Goal: Task Accomplishment & Management: Use online tool/utility

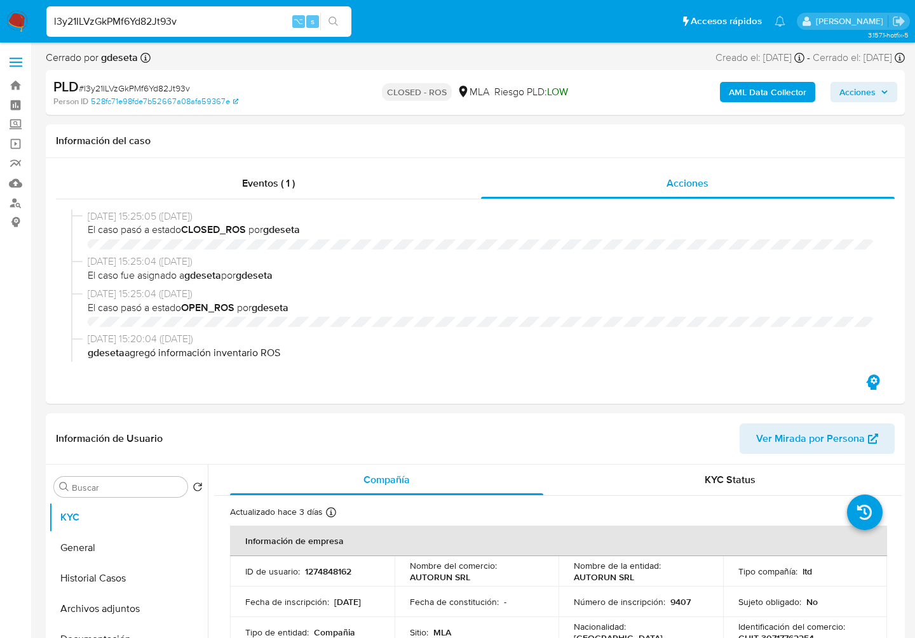
select select "10"
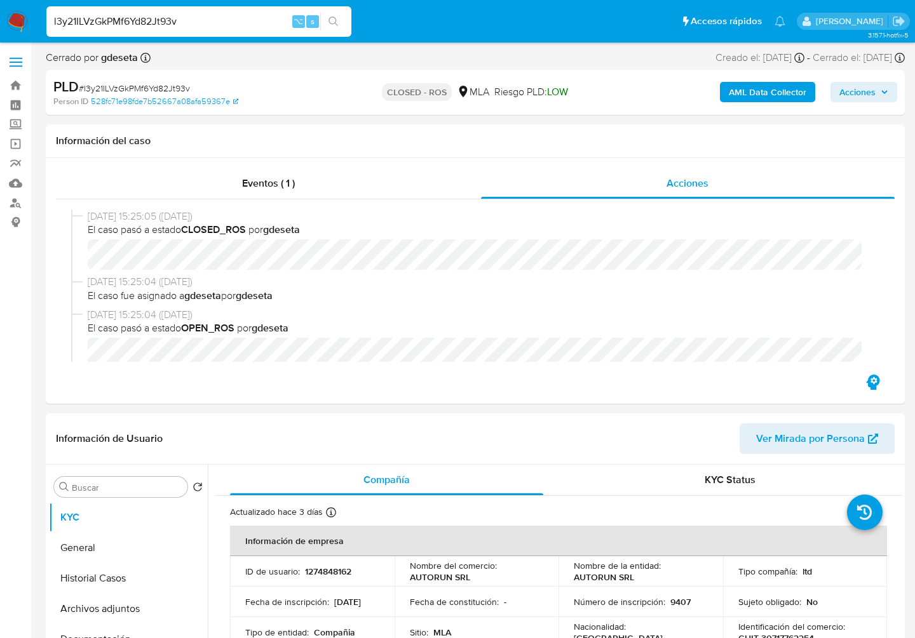
scroll to position [837, 0]
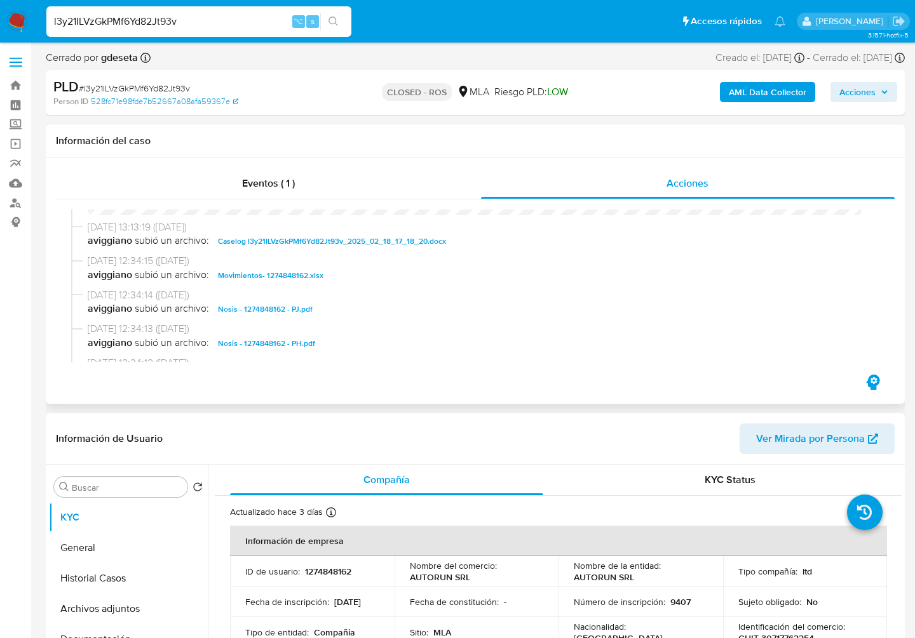
click at [295, 279] on span "Movimientos- 1274848162.xlsx" at bounding box center [270, 275] width 105 height 15
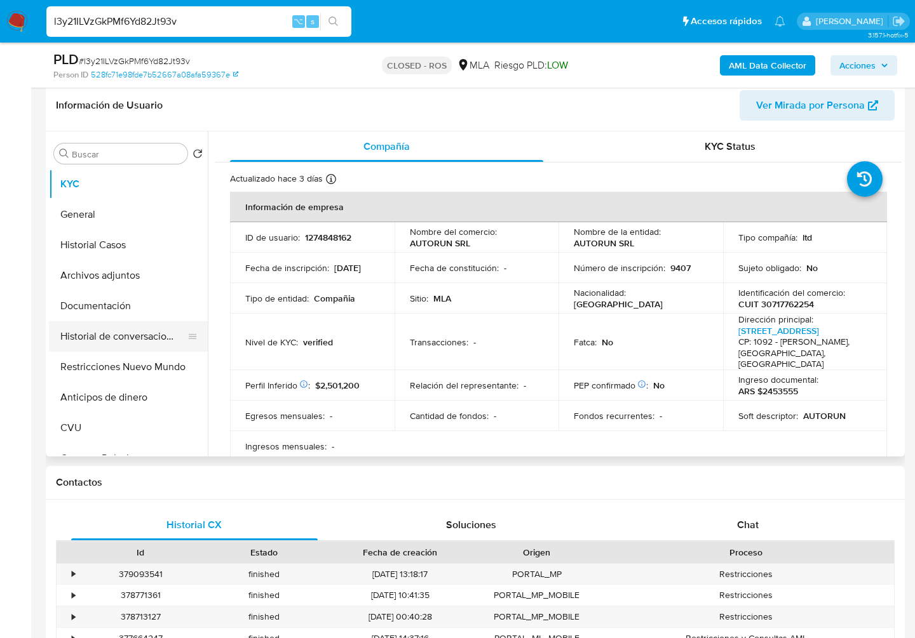
scroll to position [3, 0]
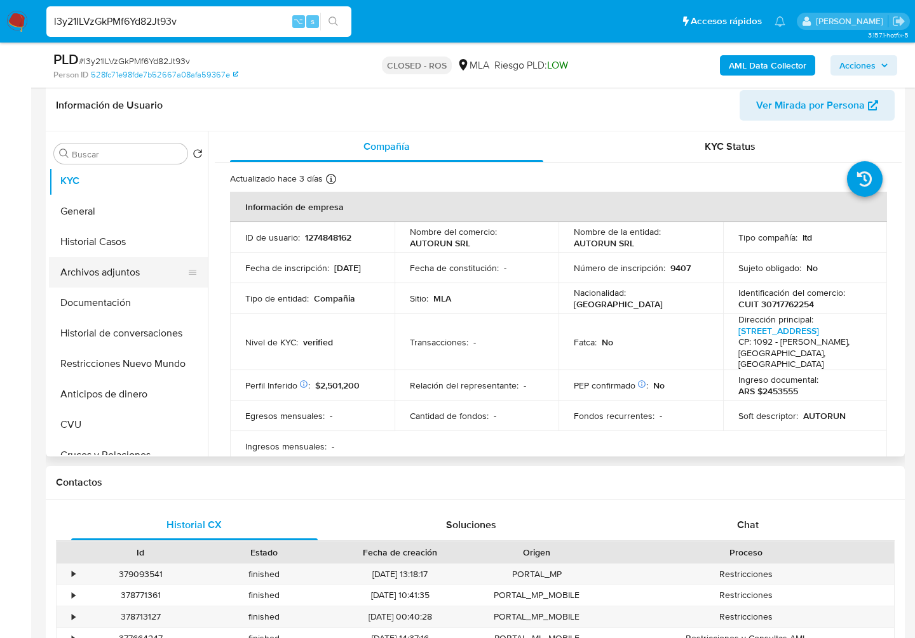
click at [114, 266] on button "Archivos adjuntos" at bounding box center [123, 272] width 149 height 30
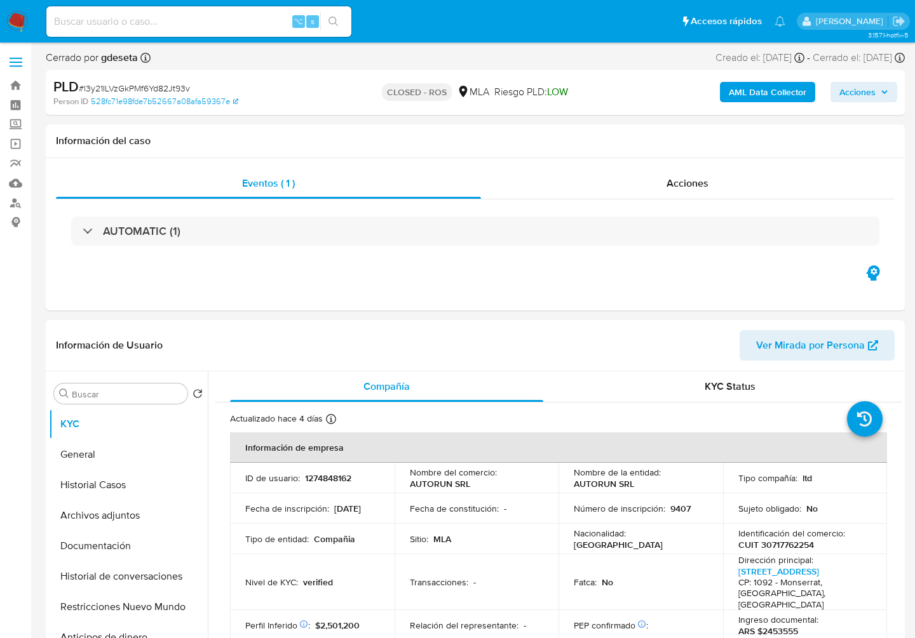
select select "10"
click at [121, 517] on button "Archivos adjuntos" at bounding box center [123, 516] width 149 height 30
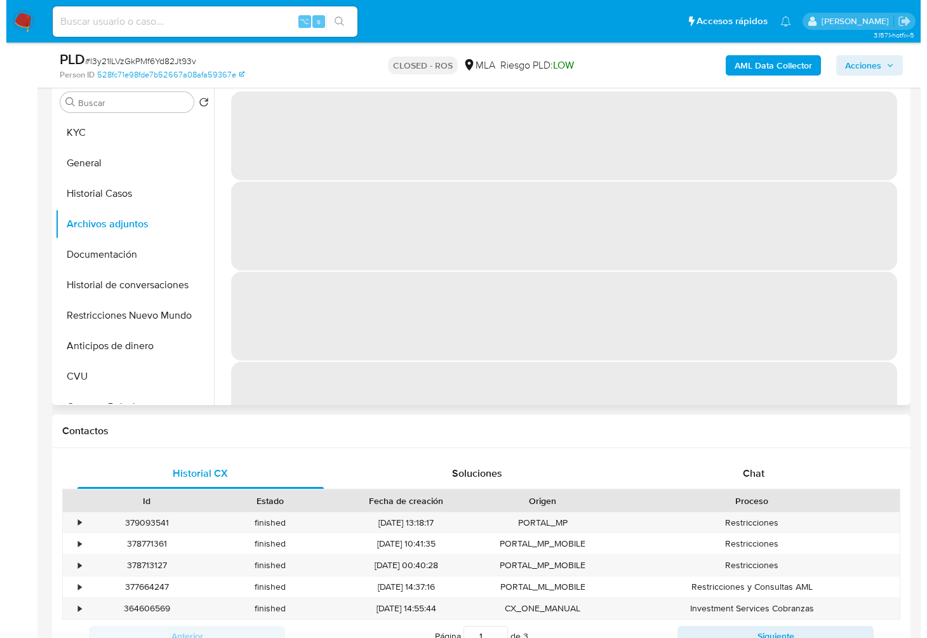
scroll to position [260, 0]
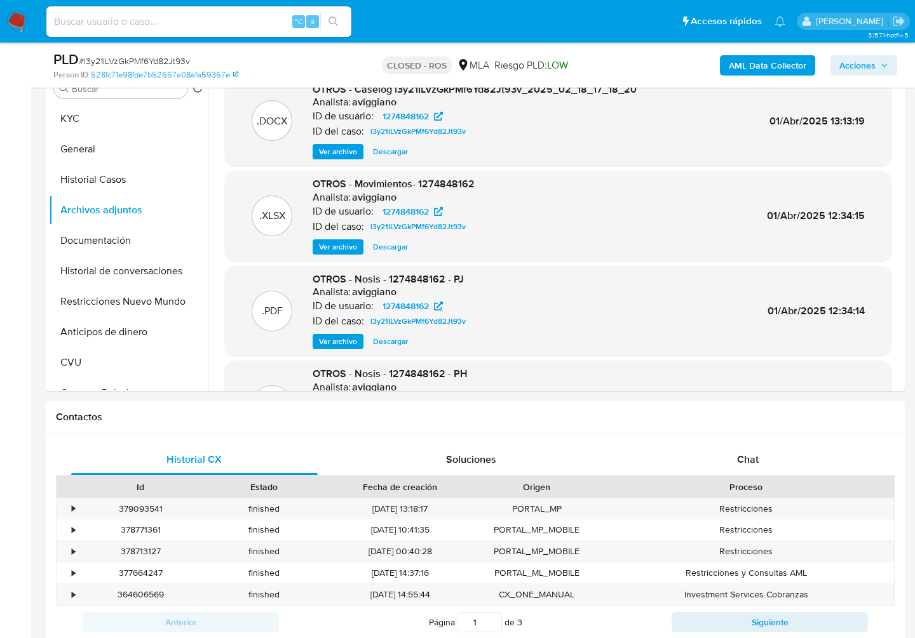
click at [520, 339] on div ".PDF OTROS - Nosis - 1274848162 - [PERSON_NAME]: aviggiano ID de usuario: 12748…" at bounding box center [558, 310] width 654 height 77
click at [347, 249] on span "Ver archivo" at bounding box center [338, 247] width 38 height 13
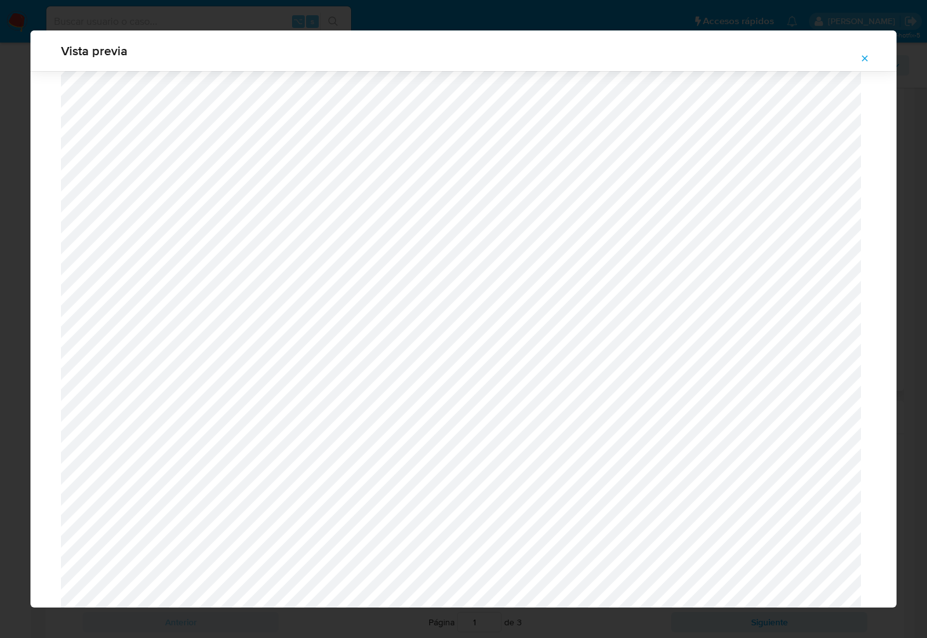
scroll to position [1178, 0]
click at [861, 64] on span "Attachment preview" at bounding box center [865, 59] width 10 height 18
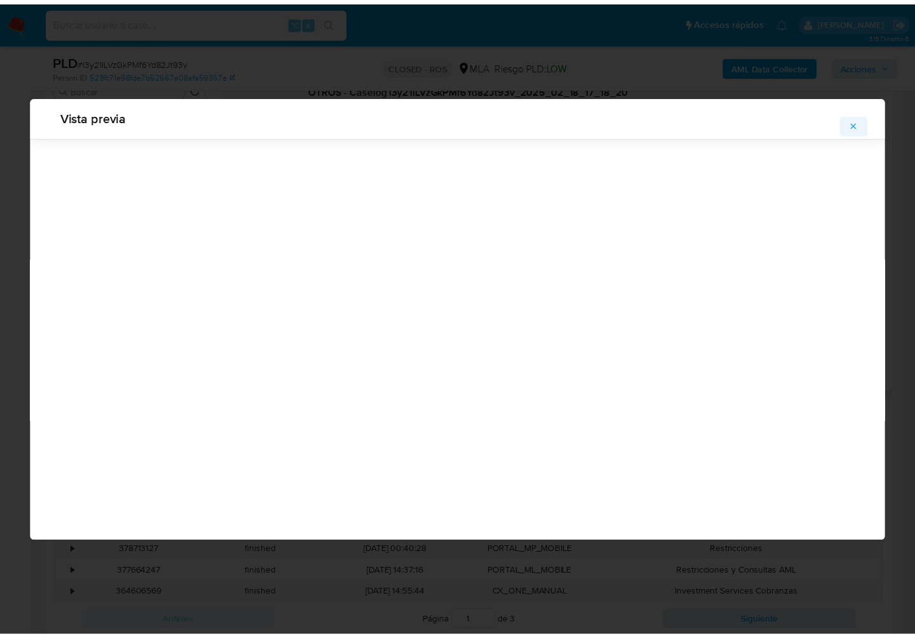
scroll to position [0, 0]
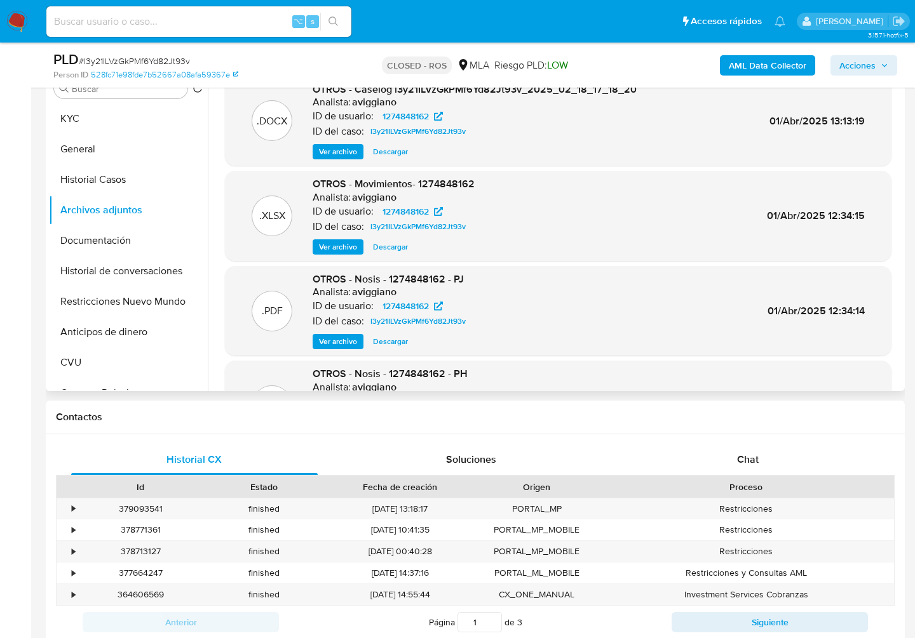
click at [384, 251] on span "Descargar" at bounding box center [390, 247] width 35 height 13
click at [494, 22] on ul "Pausado Ver notificaciones ⌥ s Accesos rápidos Presiona las siguientes teclas p…" at bounding box center [415, 21] width 751 height 32
click at [745, 290] on div ".PDF OTROS - Nosis - 1274848162 - [PERSON_NAME]: aviggiano ID de usuario: 12748…" at bounding box center [558, 310] width 654 height 77
click at [186, 22] on input at bounding box center [198, 21] width 305 height 17
paste input "GZ4lS8admIDJrQC36MN16loR"
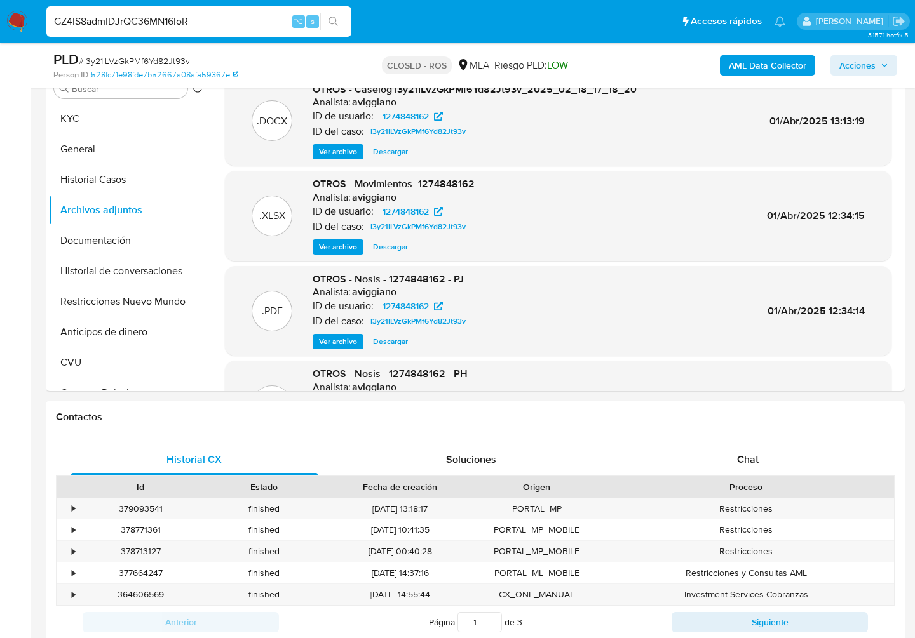
type input "GZ4lS8admIDJrQC36MN16loR"
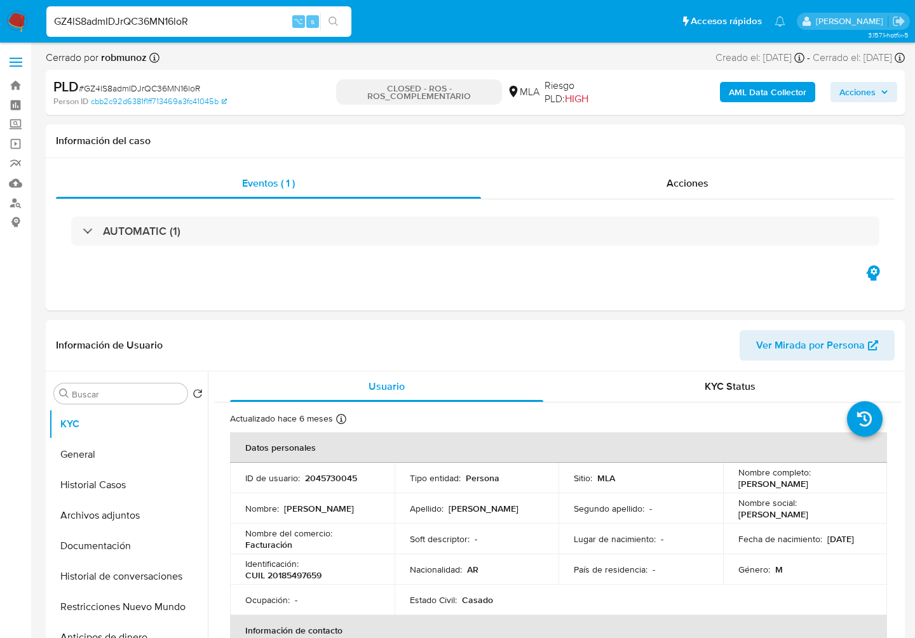
select select "10"
click at [688, 193] on div "Acciones" at bounding box center [688, 183] width 414 height 30
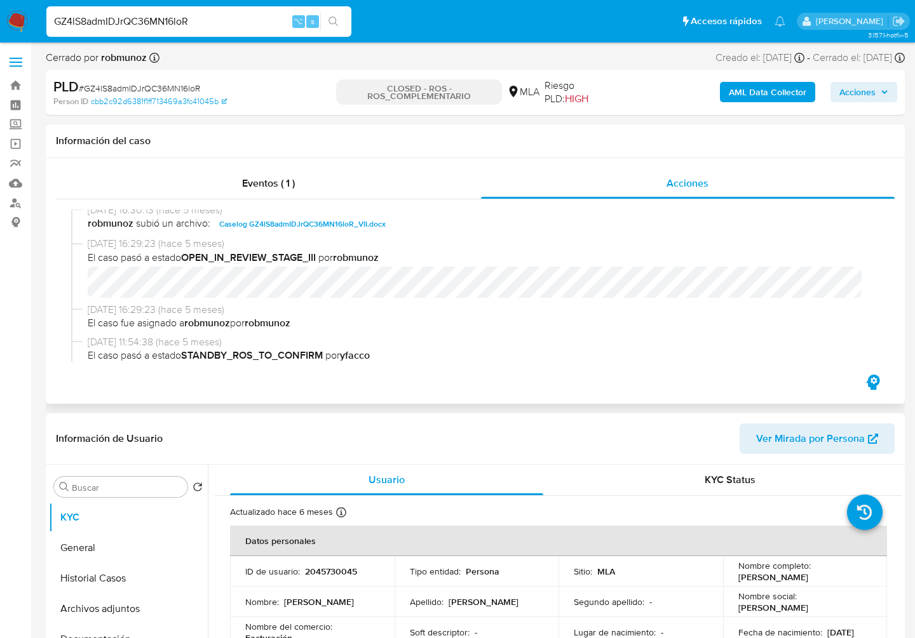
scroll to position [549, 0]
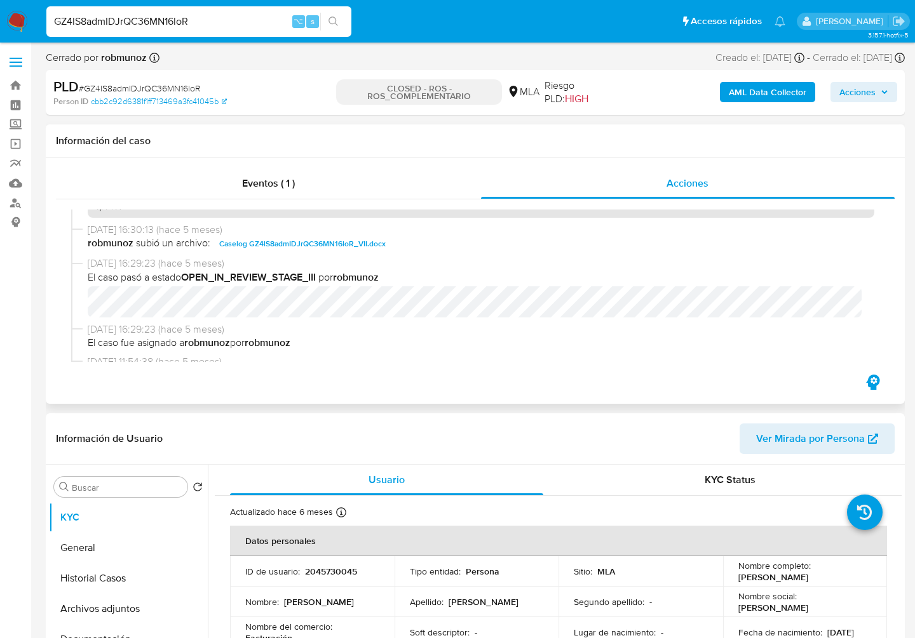
click at [340, 239] on span "Caselog GZ4lS8admIDJrQC36MN16loR_VII.docx" at bounding box center [302, 243] width 166 height 15
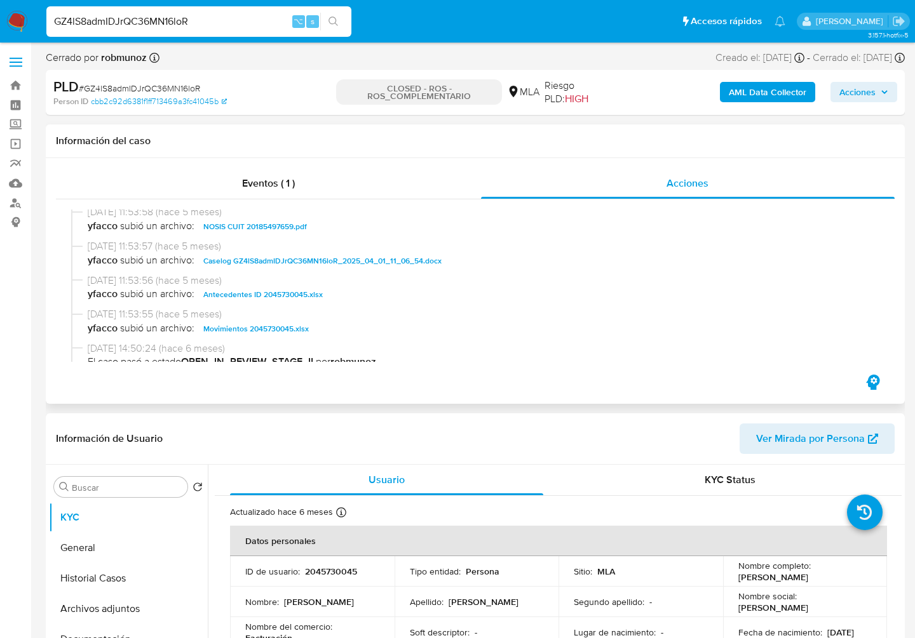
scroll to position [782, 0]
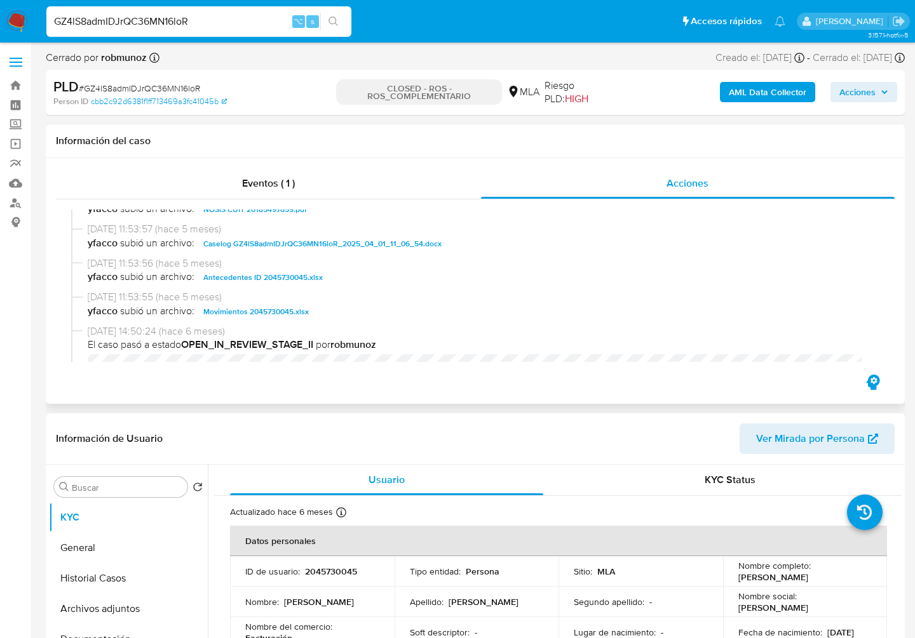
click at [252, 313] on span "Movimientos 2045730045.xlsx" at bounding box center [255, 311] width 105 height 15
click at [274, 278] on span "Antecedentes ID 2045730045.xlsx" at bounding box center [262, 277] width 119 height 15
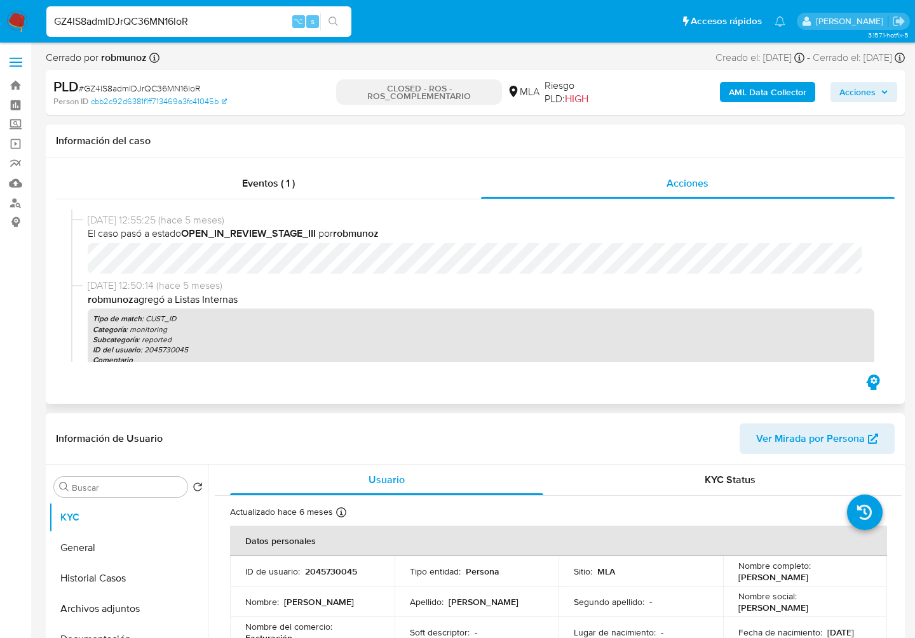
scroll to position [0, 0]
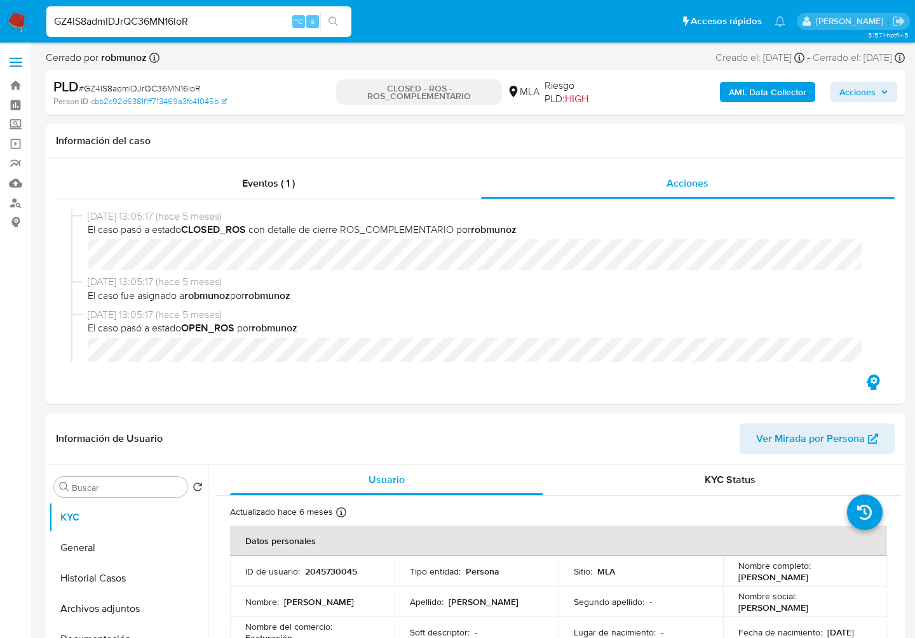
click at [158, 22] on input "GZ4lS8admIDJrQC36MN16loR" at bounding box center [198, 21] width 305 height 17
paste input "oCKCDykev8xsDLFVTpTIWVEG"
type input "oCKCDykev8xsDLFVTpTIWVEG"
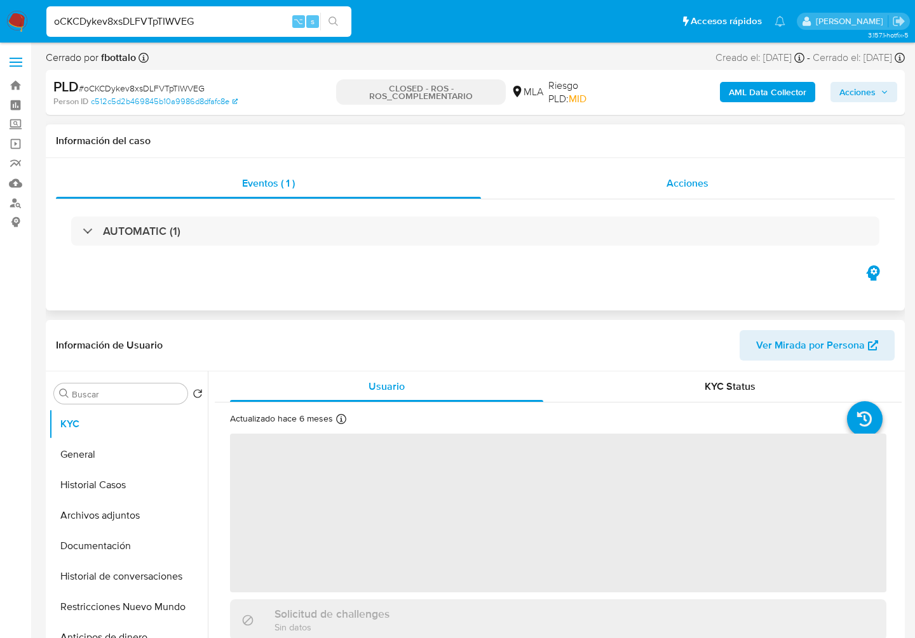
select select "10"
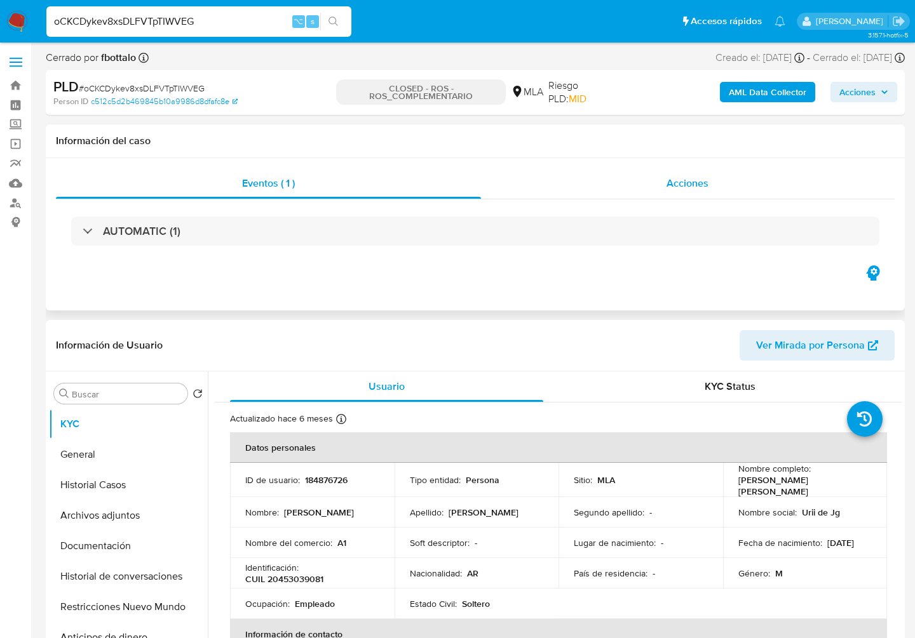
click at [694, 176] on span "Acciones" at bounding box center [687, 183] width 42 height 15
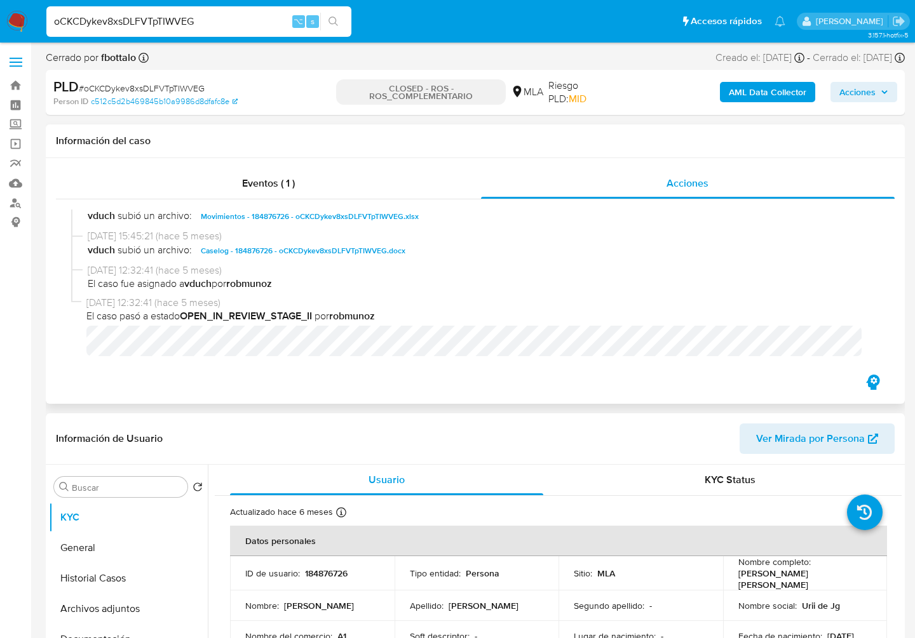
scroll to position [649, 0]
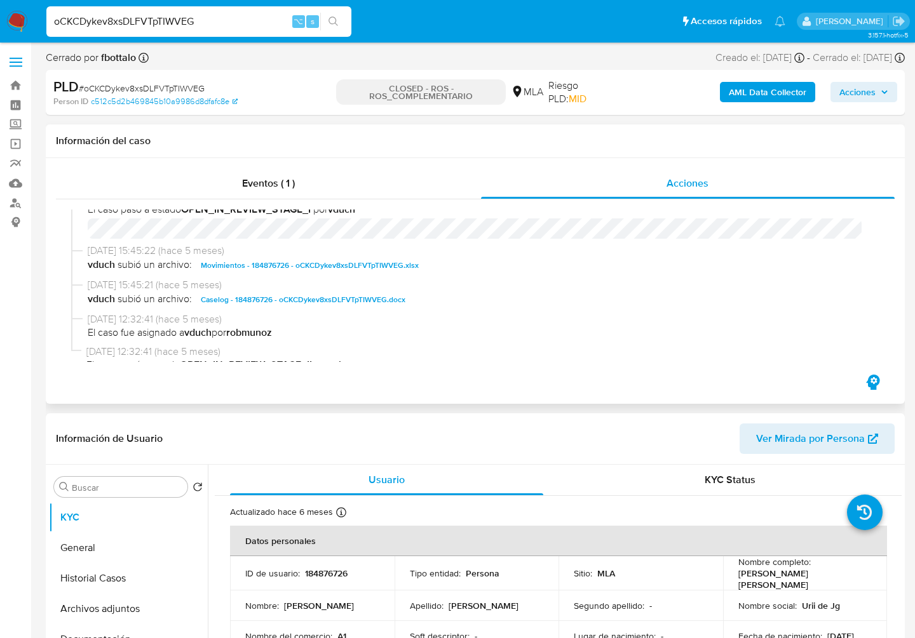
click at [260, 304] on span "Caselog - 184876726 - oCKCDykev8xsDLFVTpTIWVEG.docx" at bounding box center [303, 299] width 205 height 15
click at [373, 271] on span "Movimientos - 184876726 - oCKCDykev8xsDLFVTpTIWVEG.xlsx" at bounding box center [310, 265] width 218 height 15
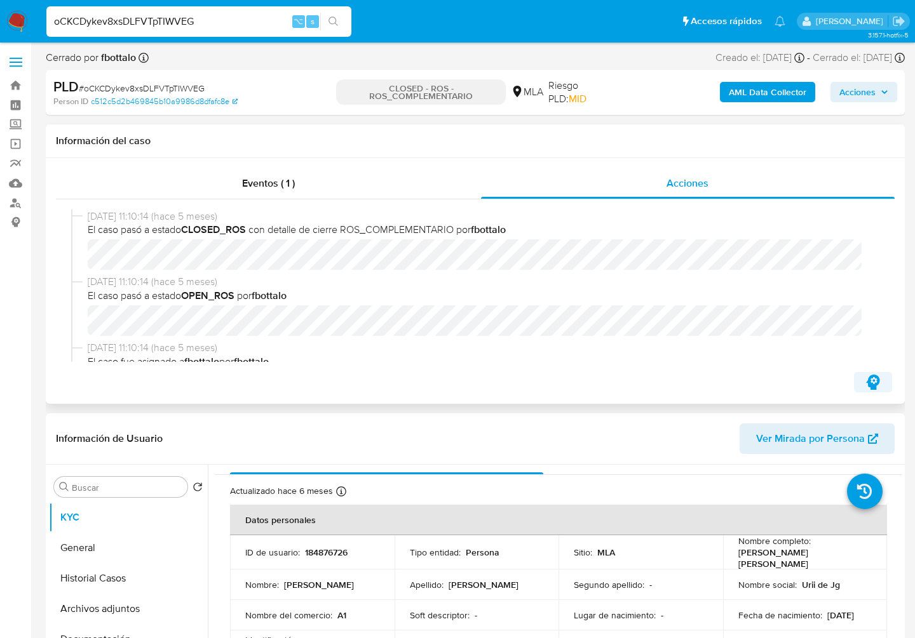
scroll to position [23, 0]
click at [243, 24] on input "oCKCDykev8xsDLFVTpTIWVEG" at bounding box center [198, 21] width 305 height 17
paste input "ldgzd7CdmVpNoMgeX0Dz3Ac4"
type input "ldgzd7CdmVpNoMgeX0Dz3Ac4"
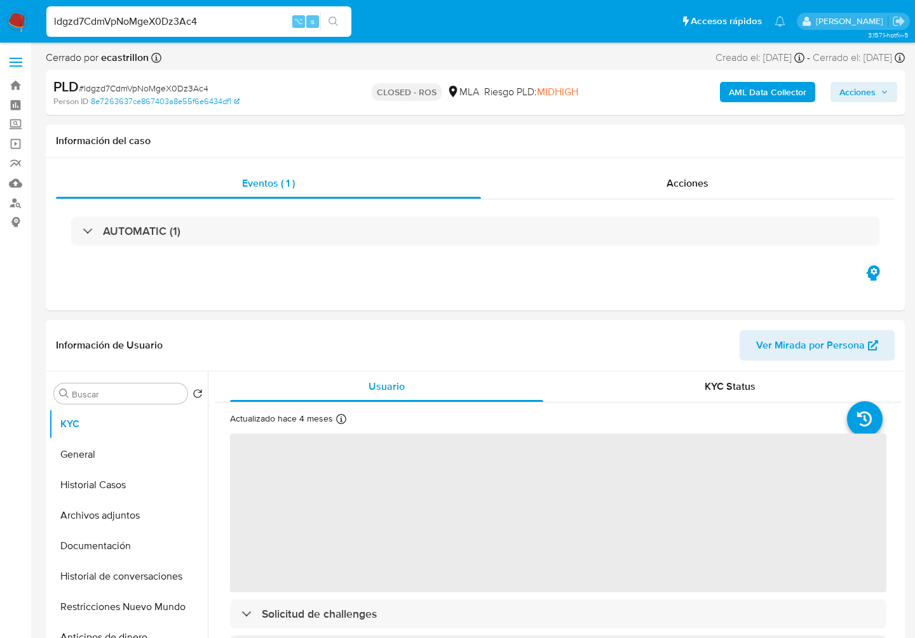
select select "10"
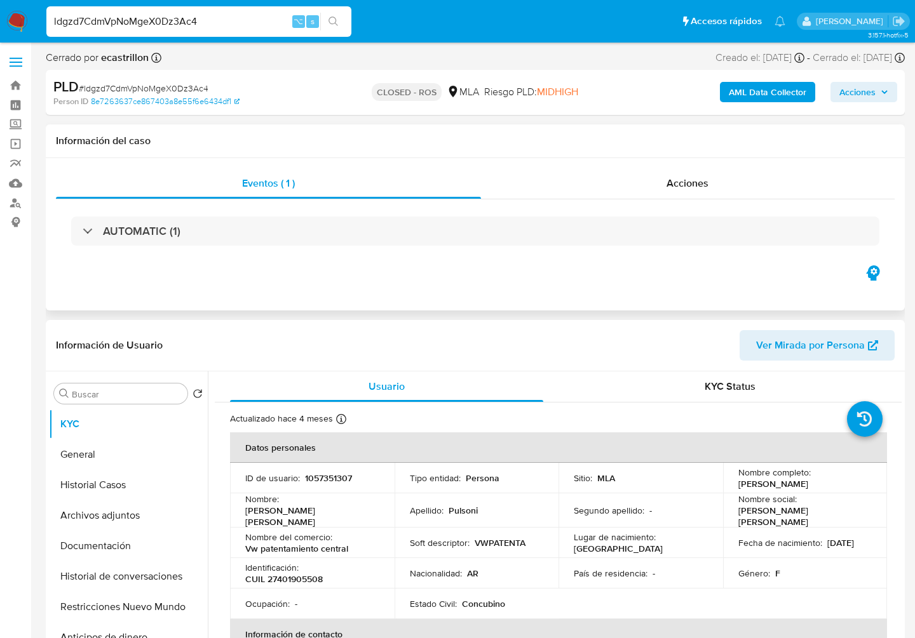
click at [708, 199] on div "AUTOMATIC (1)" at bounding box center [475, 231] width 838 height 64
click at [696, 184] on span "Acciones" at bounding box center [687, 183] width 42 height 15
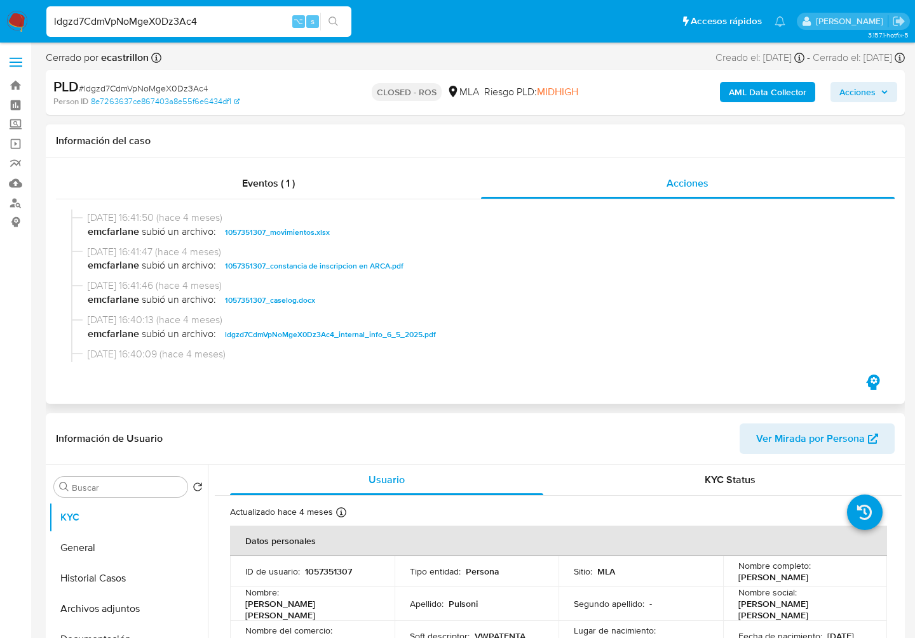
scroll to position [753, 0]
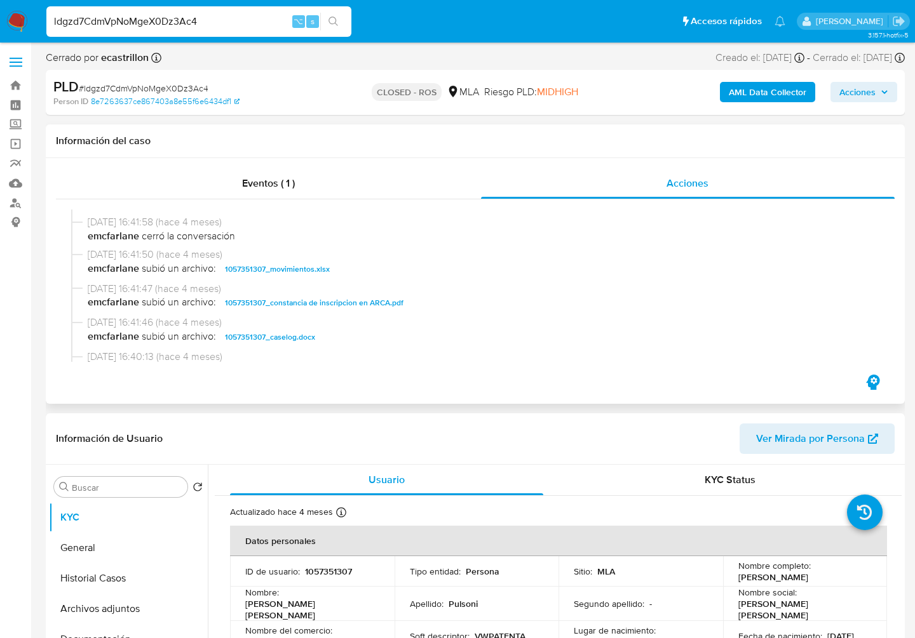
click at [320, 274] on span "1057351307_movimientos.xlsx" at bounding box center [277, 269] width 105 height 15
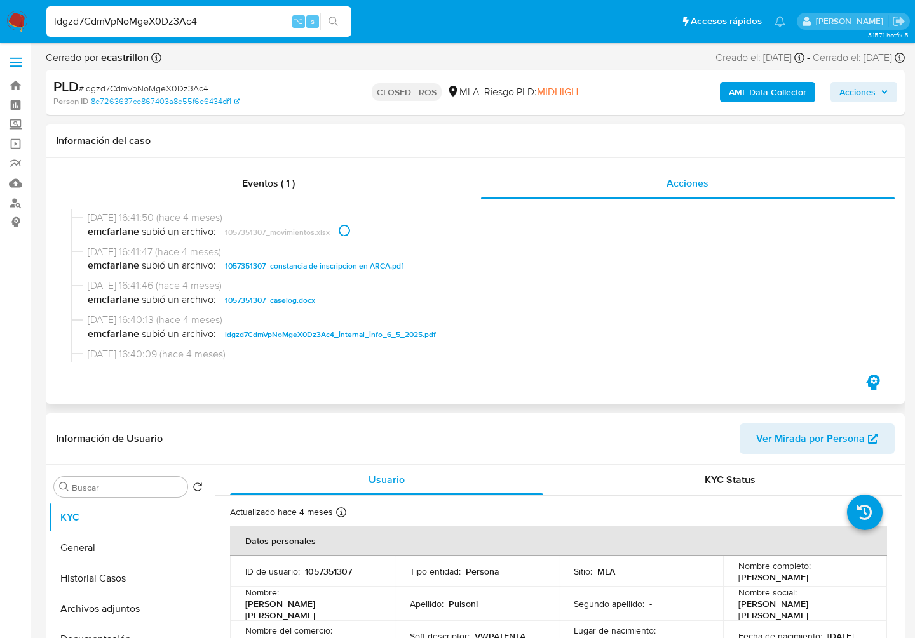
scroll to position [815, 0]
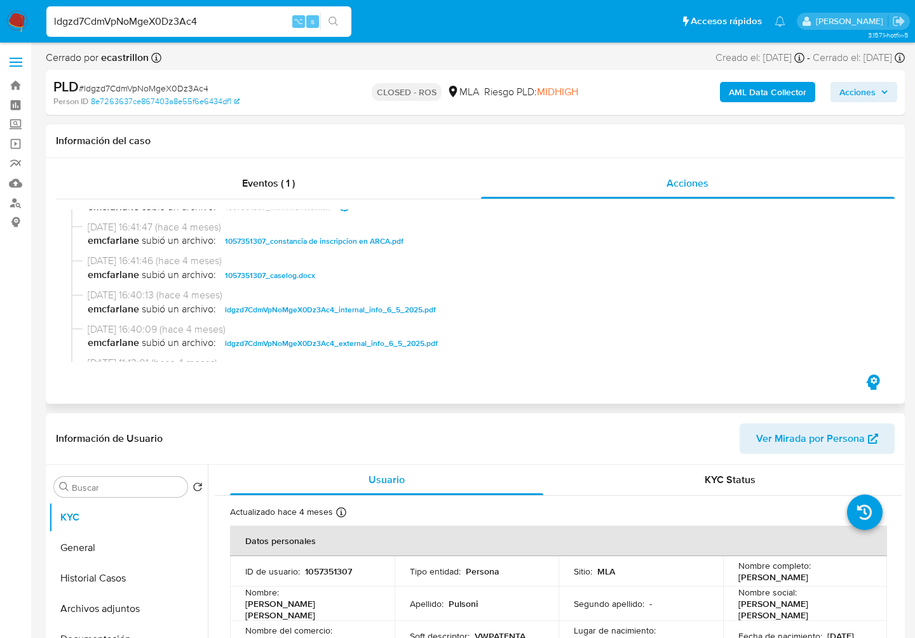
click at [287, 279] on span "1057351307_caselog.docx" at bounding box center [270, 275] width 90 height 15
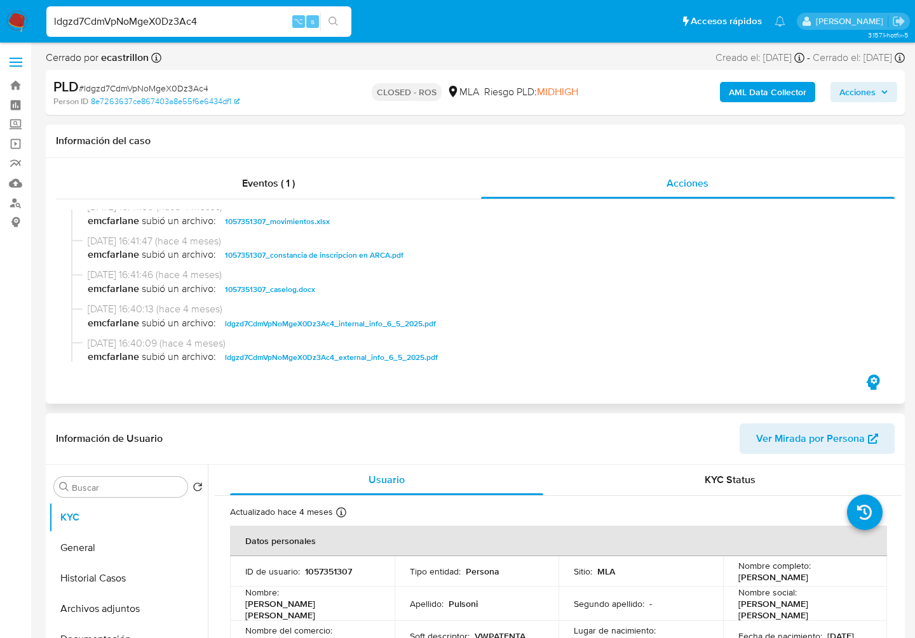
click at [253, 297] on span "1057351307_caselog.docx" at bounding box center [270, 289] width 90 height 15
click at [288, 228] on span "1057351307_movimientos.xlsx" at bounding box center [277, 221] width 105 height 15
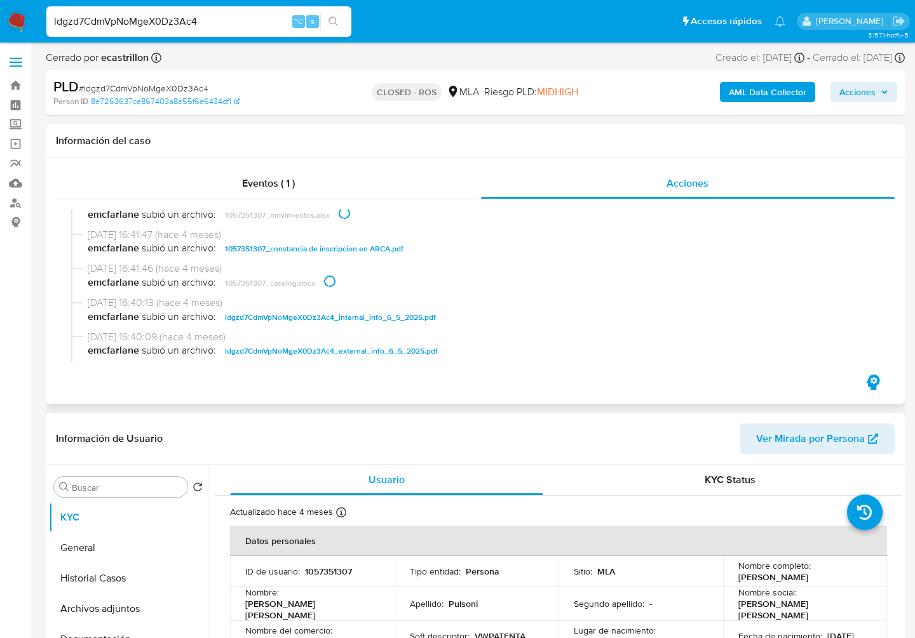
scroll to position [795, 0]
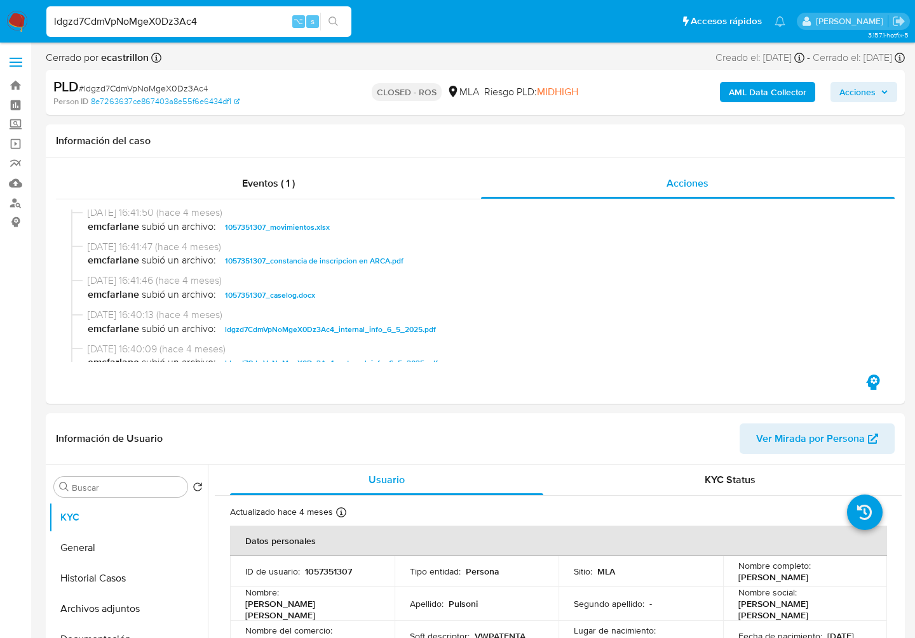
click at [168, 19] on input "ldgzd7CdmVpNoMgeX0Dz3Ac4" at bounding box center [198, 21] width 305 height 17
paste input "8VhxkWJevsG573UBNrqHyI89"
type input "8VhxkWJevsG573UBNrqHyI89"
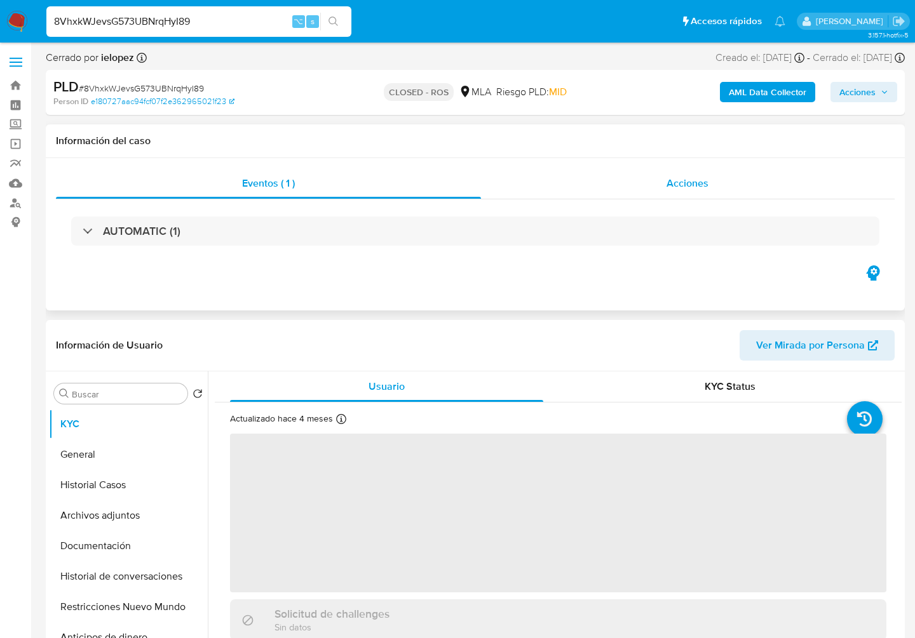
select select "10"
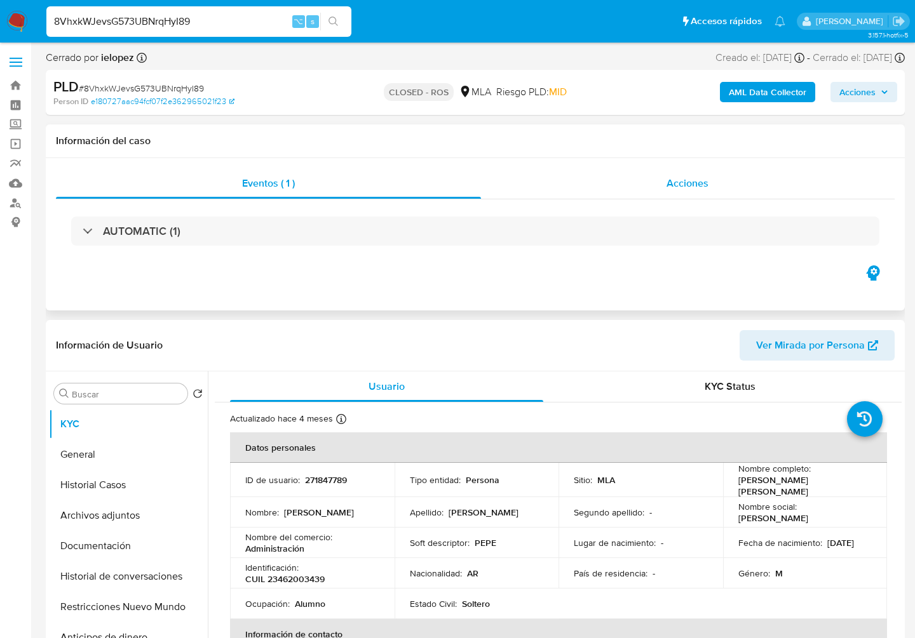
click at [682, 175] on div "Acciones" at bounding box center [688, 183] width 414 height 30
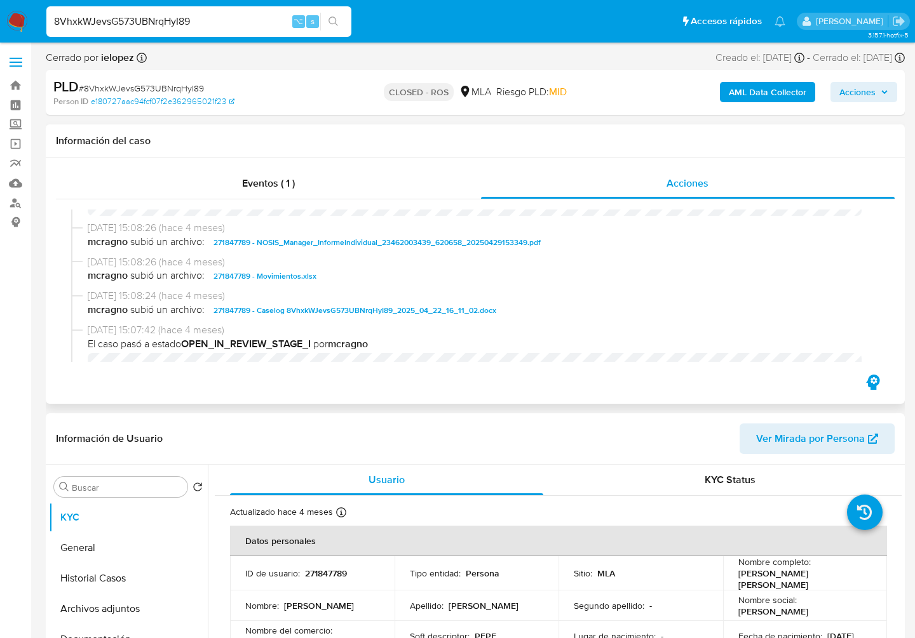
scroll to position [1163, 0]
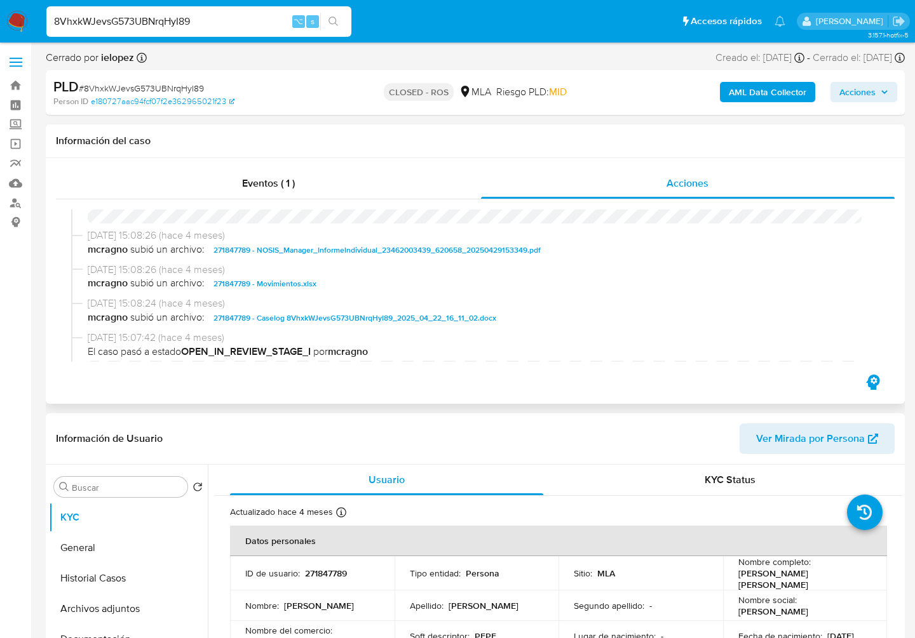
click at [386, 311] on span "[DATE] 15:08:24 (hace 4 meses)" at bounding box center [481, 304] width 786 height 14
click at [386, 326] on span "271847789 - Caselog 8VhxkWJevsG573UBNrqHyI89_2025_04_22_16_11_02.docx" at bounding box center [354, 318] width 283 height 15
click at [307, 292] on span "271847789 - Movimientos.xlsx" at bounding box center [264, 283] width 103 height 15
click at [228, 22] on input "8VhxkWJevsG573UBNrqHyI89" at bounding box center [198, 21] width 305 height 17
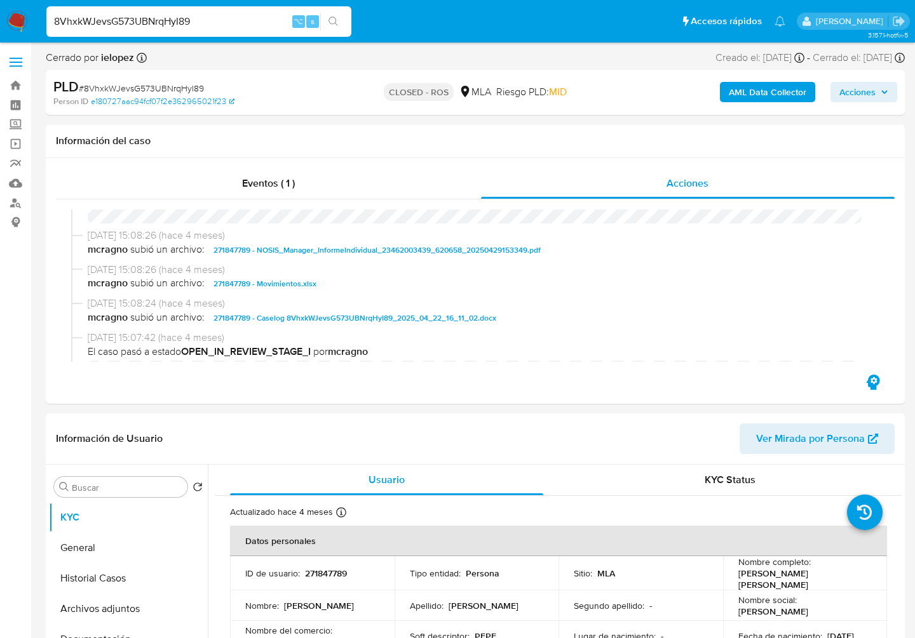
paste input "zyE5bravt2wl2L8Jh3Ip21yh"
type input "zyE5bravt2wl2L8Jh3Ip21yh"
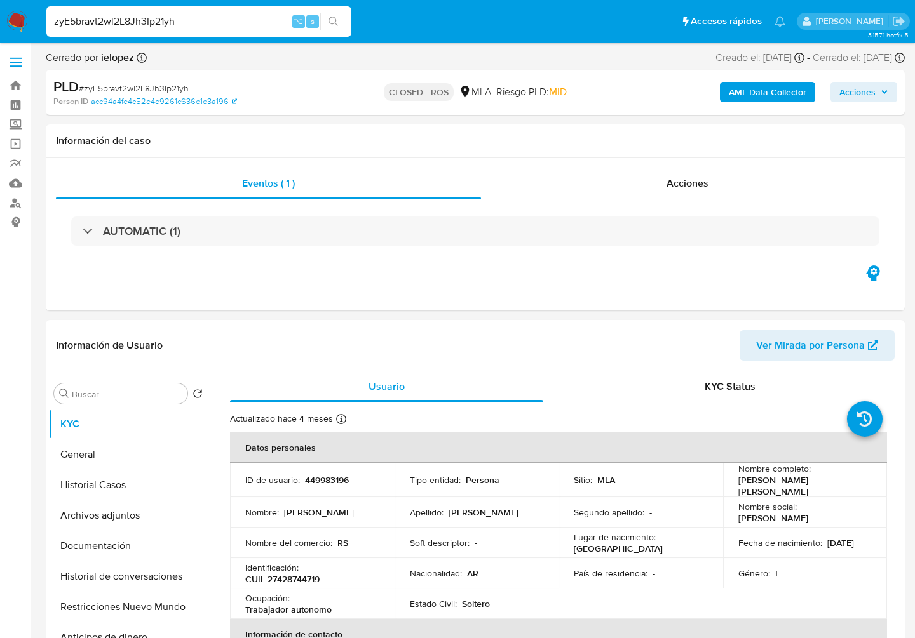
select select "10"
click at [691, 173] on div "Acciones" at bounding box center [688, 183] width 414 height 30
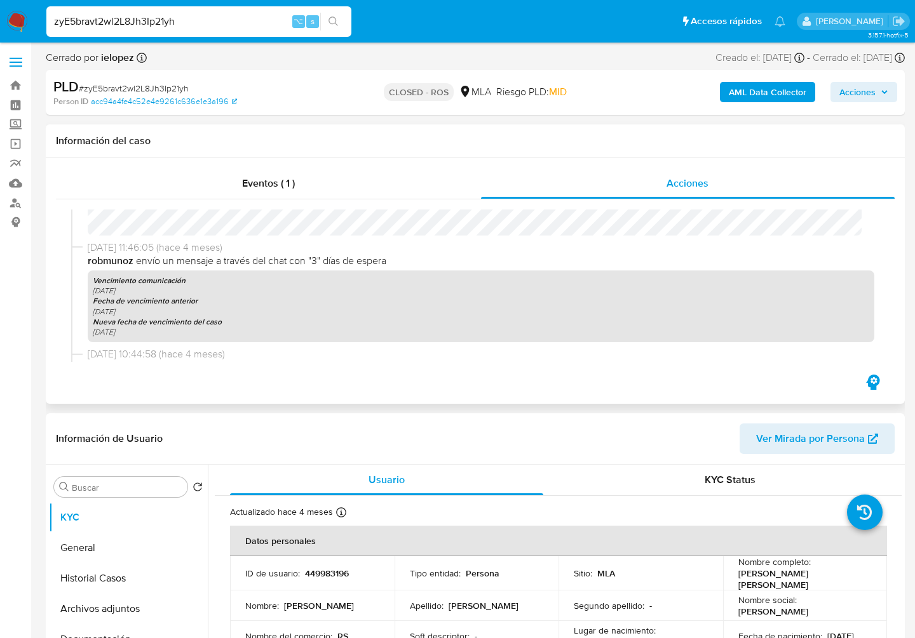
scroll to position [1766, 0]
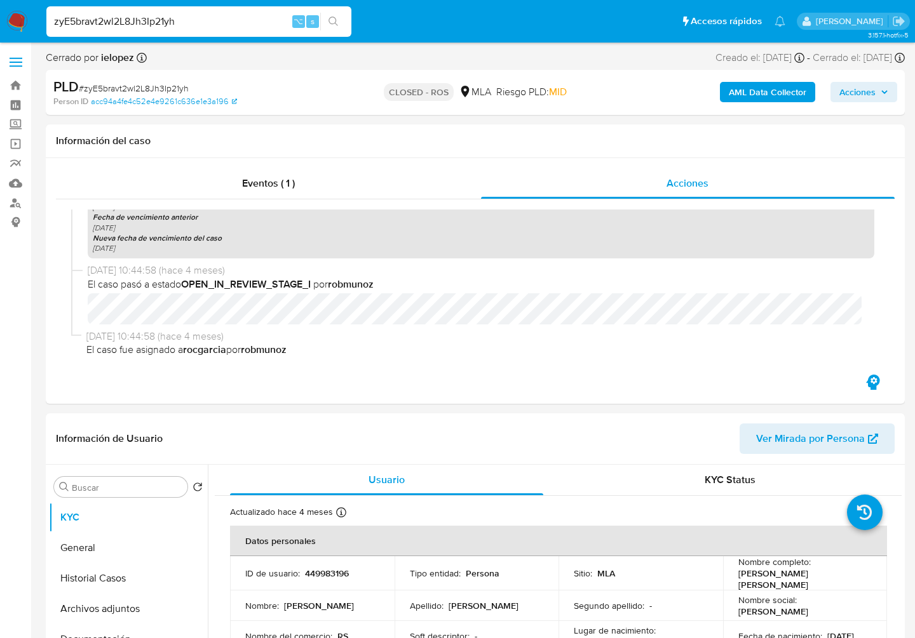
click at [143, 22] on input "zyE5bravt2wl2L8Jh3Ip21yh" at bounding box center [198, 21] width 305 height 17
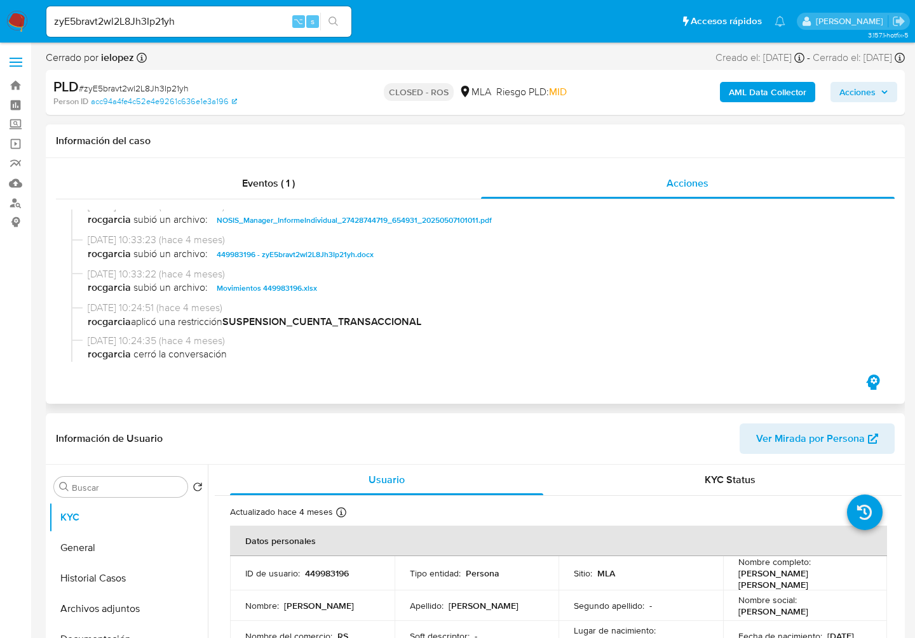
scroll to position [608, 0]
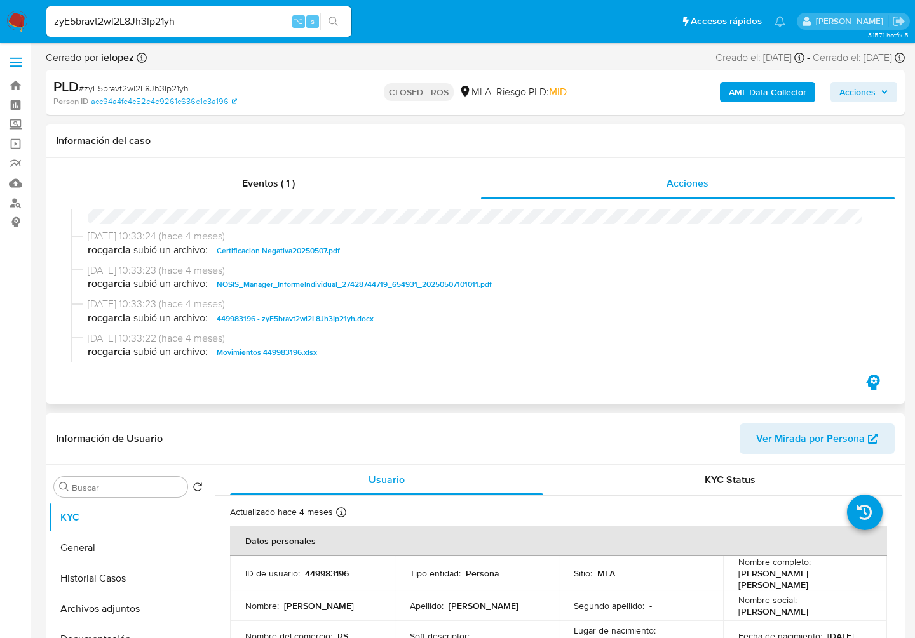
click at [259, 326] on span "449983196 - zyE5bravt2wl2L8Jh3Ip21yh.docx" at bounding box center [295, 318] width 157 height 15
click at [271, 363] on div "[DATE] 10:05:32 (hace 3 meses) El caso pasó a estado CLOSED_ROS por ielopez [DA…" at bounding box center [475, 285] width 838 height 173
click at [277, 354] on span "Movimientos 449983196.xlsx" at bounding box center [267, 352] width 100 height 15
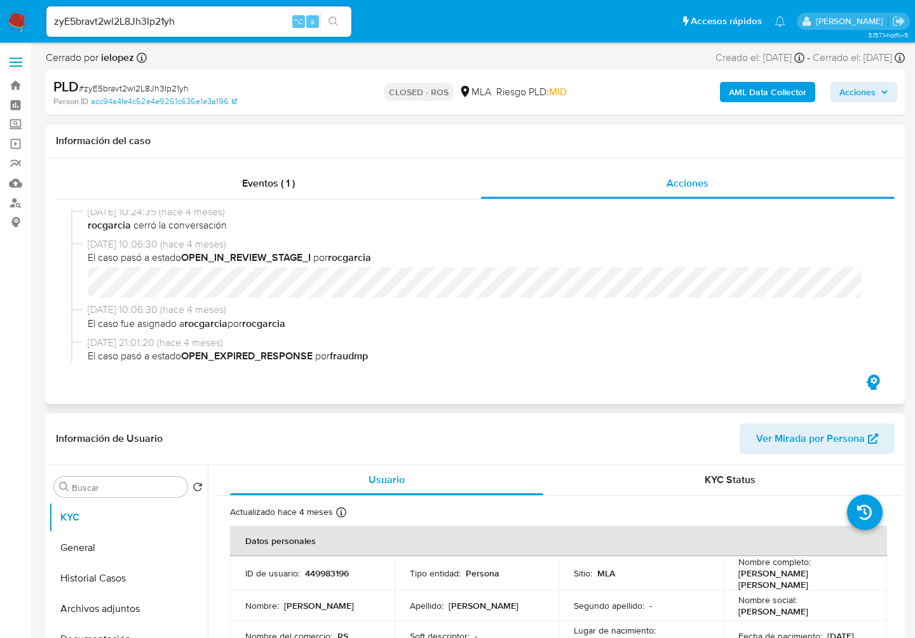
scroll to position [1766, 0]
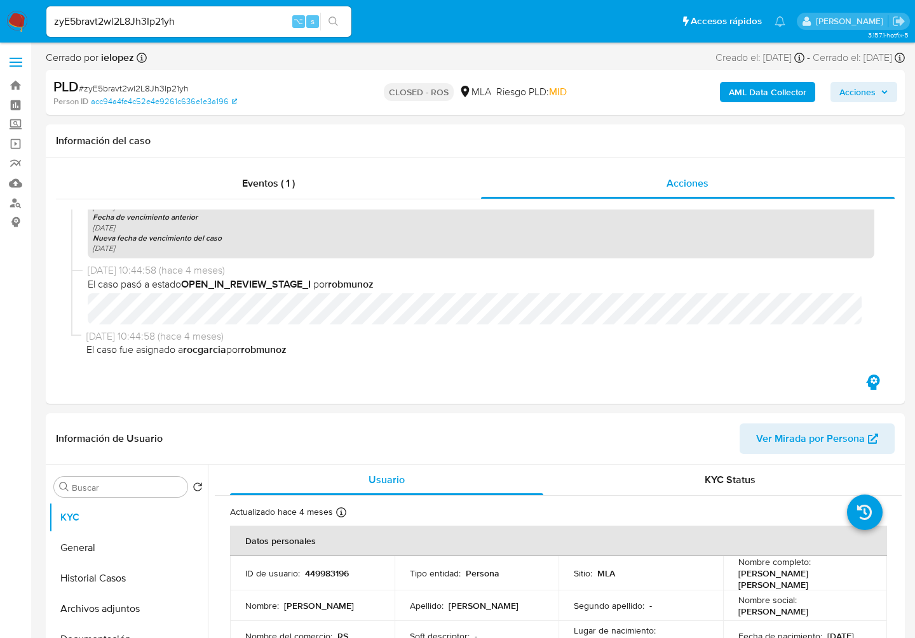
click at [171, 29] on input "zyE5bravt2wl2L8Jh3Ip21yh" at bounding box center [198, 21] width 305 height 17
paste input "HYKVCmf4Hlo3dEvLt8gaSWBX"
type input "HYKVCmf4Hlo3dEvLt8gaSWBX"
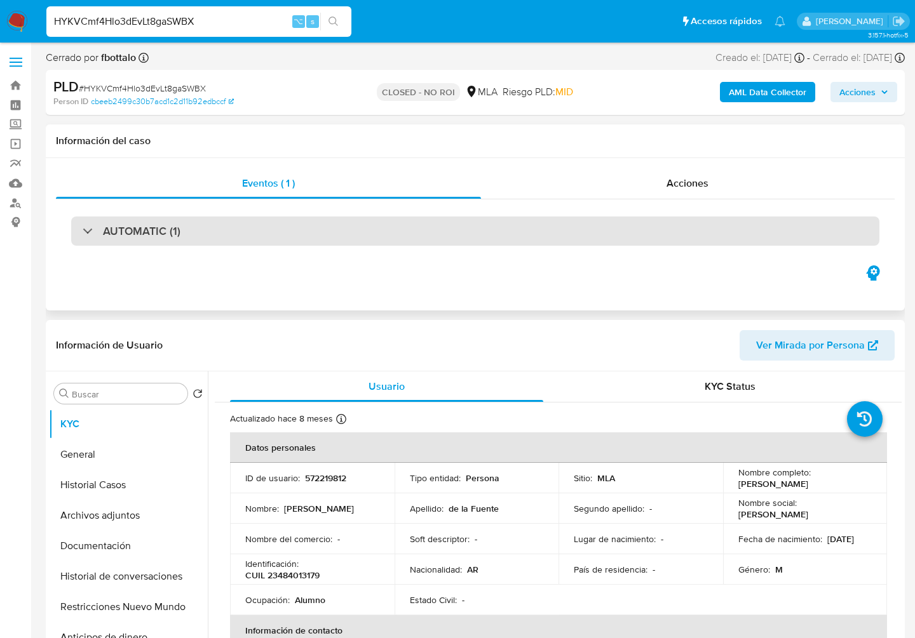
select select "10"
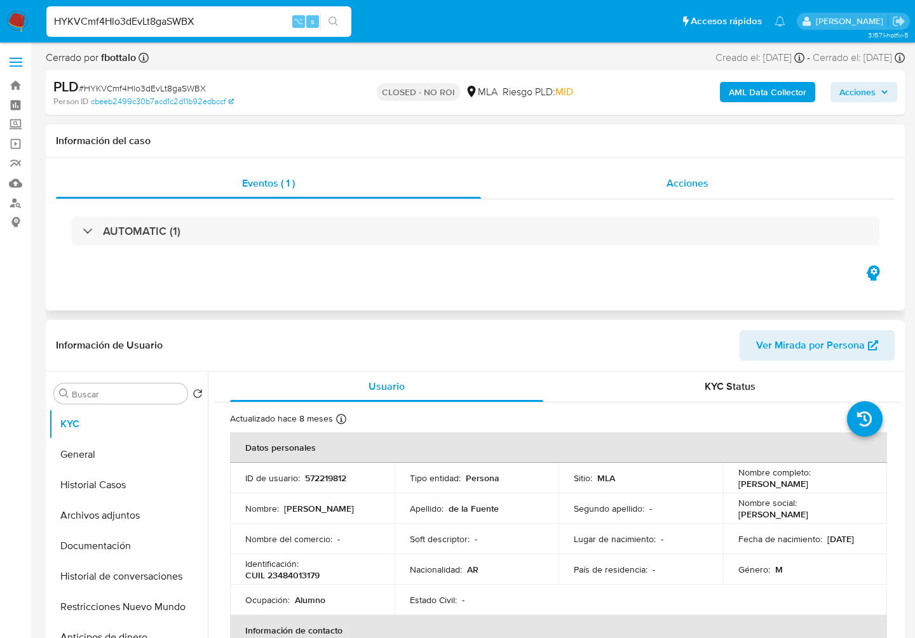
drag, startPoint x: 703, startPoint y: 189, endPoint x: 738, endPoint y: 198, distance: 36.8
click at [702, 189] on span "Acciones" at bounding box center [687, 183] width 42 height 15
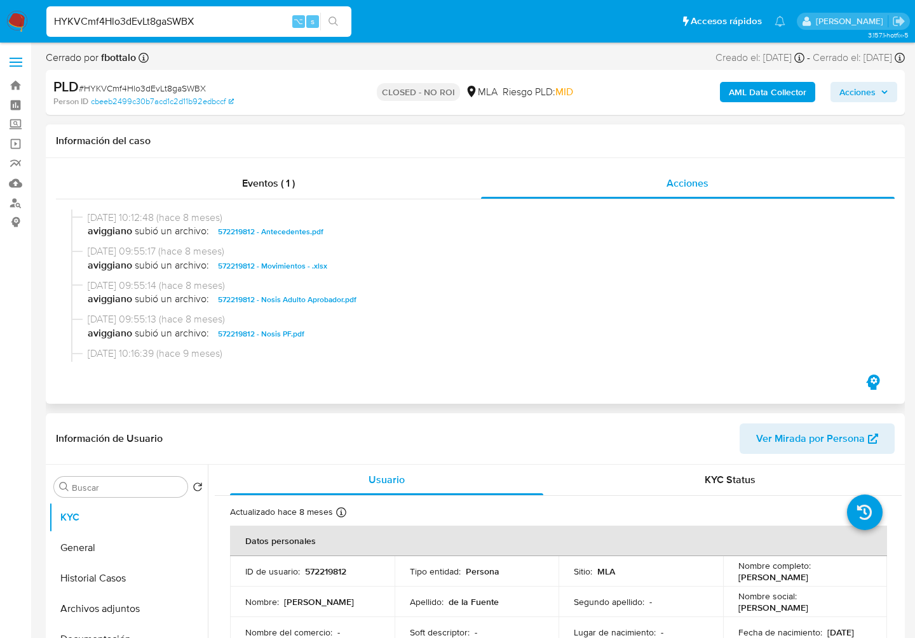
scroll to position [498, 0]
click at [150, 20] on input "HYKVCmf4Hlo3dEvLt8gaSWBX" at bounding box center [198, 21] width 305 height 17
click at [300, 263] on span "572219812 - Movimientos - .xlsx" at bounding box center [272, 265] width 109 height 15
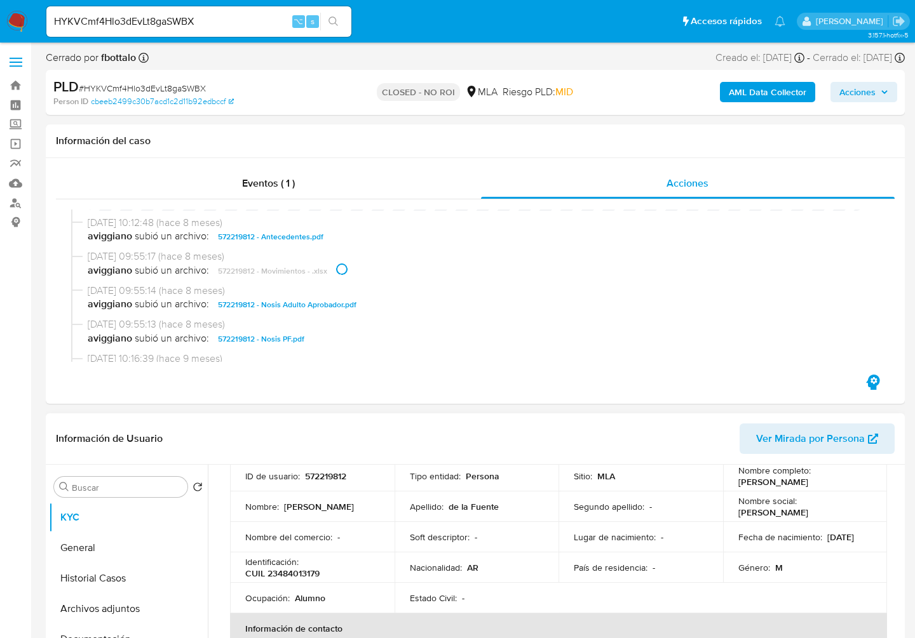
scroll to position [97, 0]
click at [202, 14] on input "HYKVCmf4Hlo3dEvLt8gaSWBX" at bounding box center [198, 21] width 305 height 17
paste input "cbtPfMUtxg3our0rMYXzxtLf"
type input "cbtPfMUtxg3our0rMYXzxtLf"
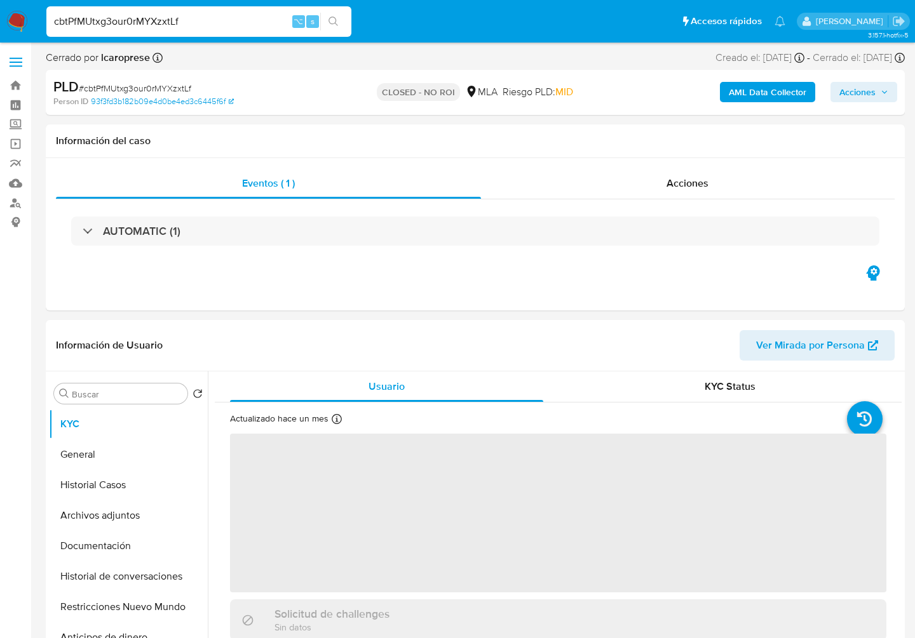
select select "10"
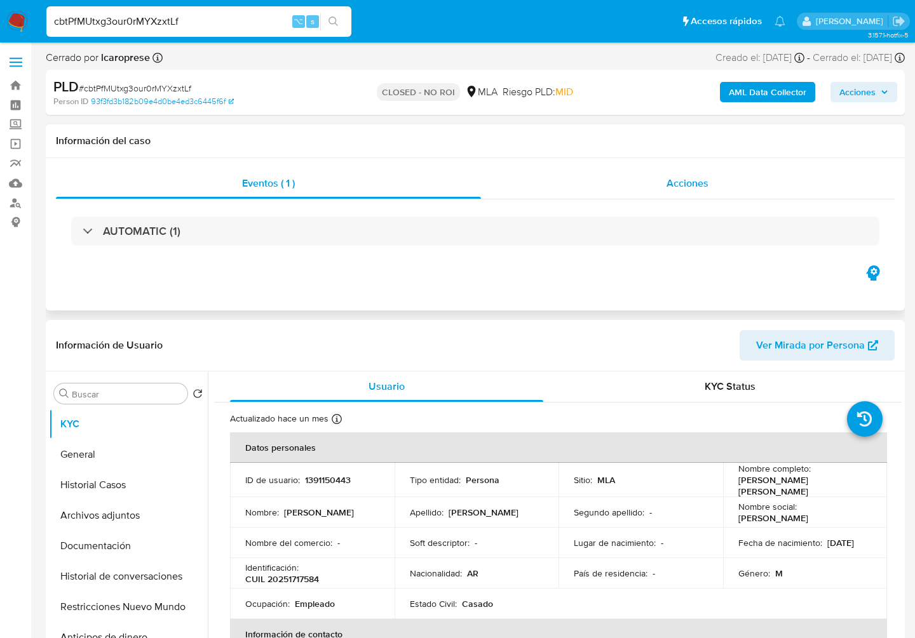
click at [682, 180] on span "Acciones" at bounding box center [687, 183] width 42 height 15
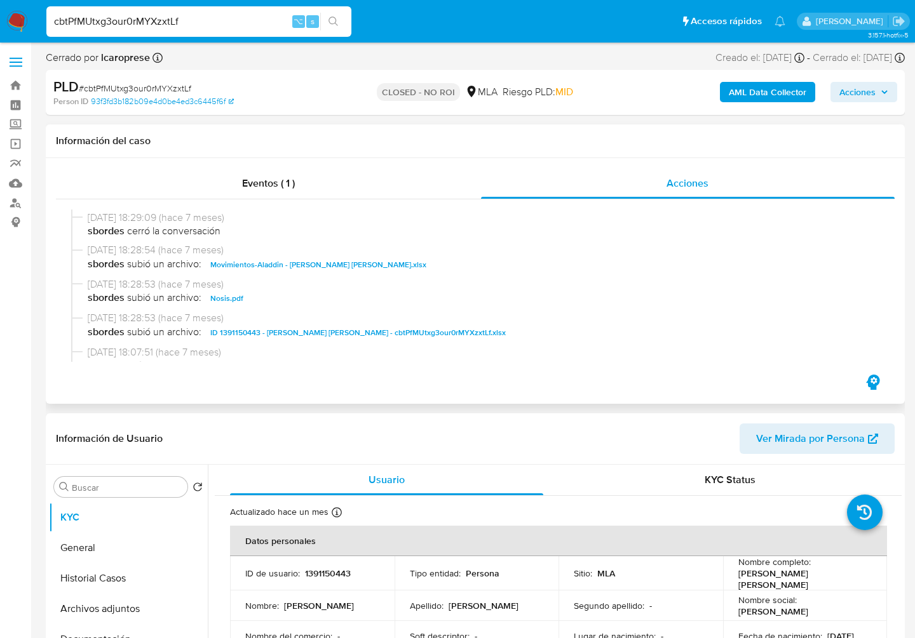
scroll to position [340, 0]
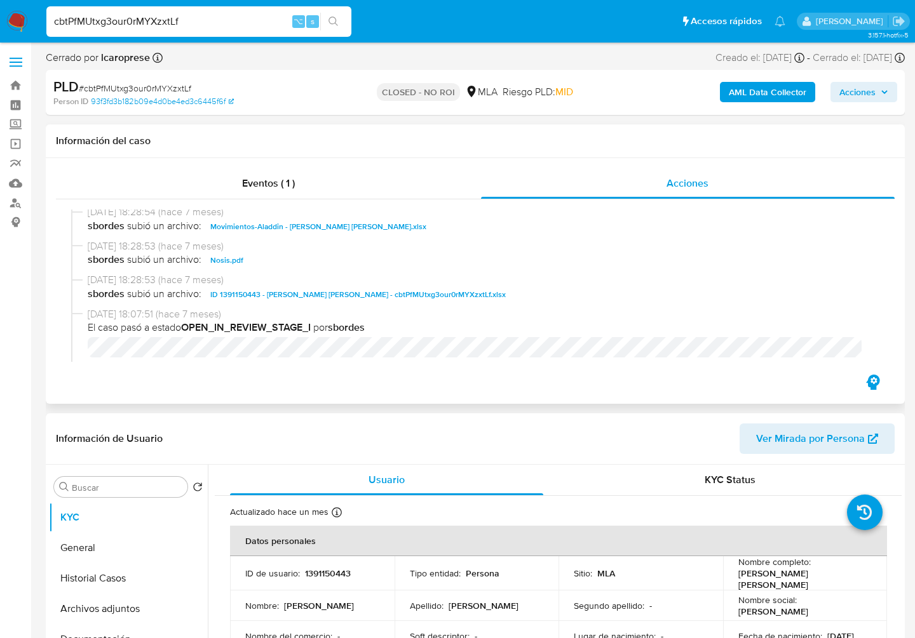
click at [309, 229] on span "Movimientos-Aladdin - [PERSON_NAME] [PERSON_NAME].xlsx" at bounding box center [318, 226] width 216 height 15
click at [337, 302] on span "ID 1391150443 - [PERSON_NAME] [PERSON_NAME] - cbtPfMUtxg3our0rMYXzxtLf.xlsx" at bounding box center [357, 294] width 295 height 15
